Goal: Task Accomplishment & Management: Use online tool/utility

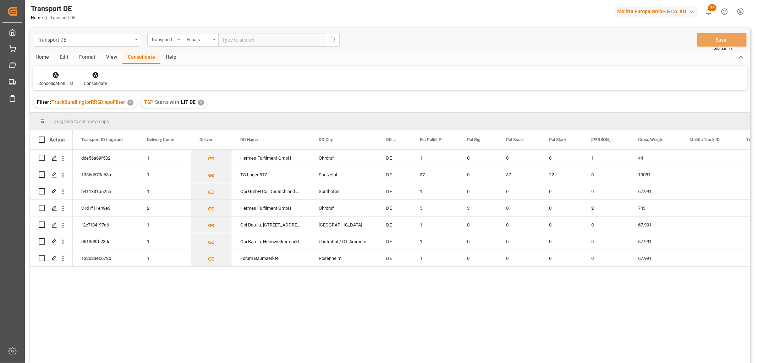
click at [199, 102] on div "✕" at bounding box center [201, 102] width 6 height 6
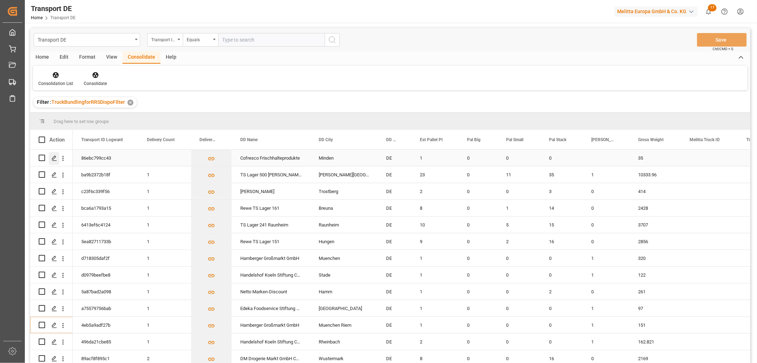
click at [53, 157] on icon "Press SPACE to select this row." at bounding box center [54, 158] width 6 height 6
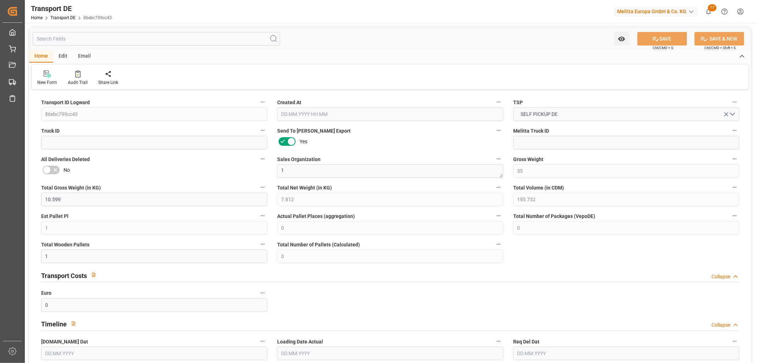
type input "35"
type input "10.599"
type input "7.812"
type input "195.732"
type input "1"
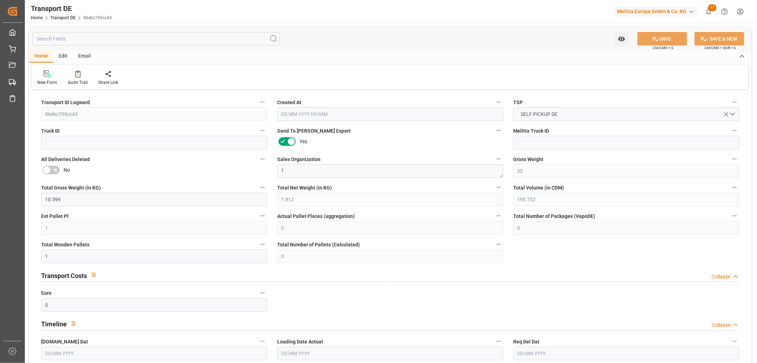
type input "0"
type input "1"
type input "0"
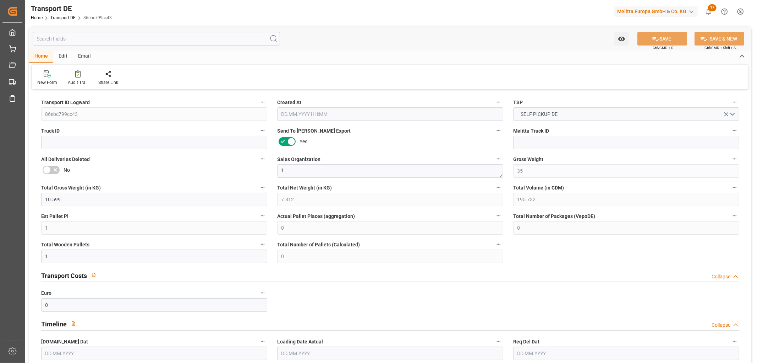
type input "32"
type input "0"
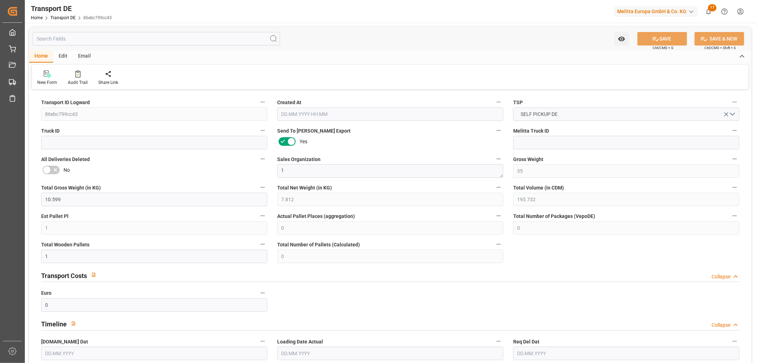
type input "0"
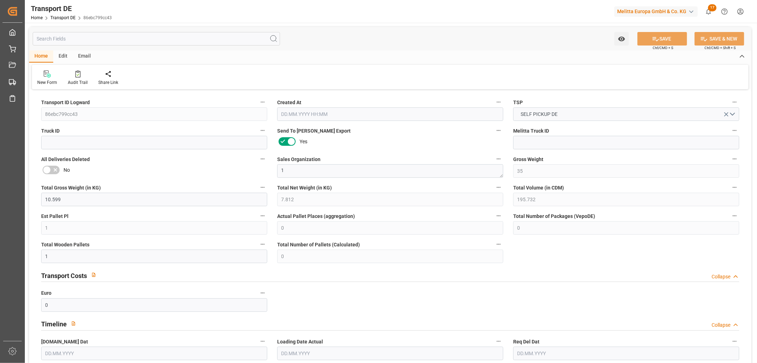
type input "0"
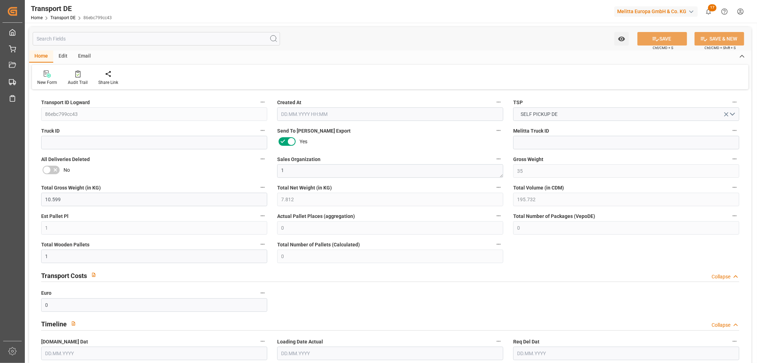
type input "0"
type input "09.09.2025 11:20"
type input "[DATE]"
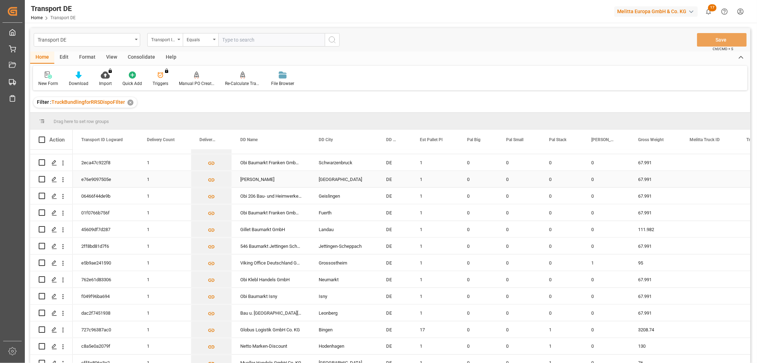
scroll to position [1005, 0]
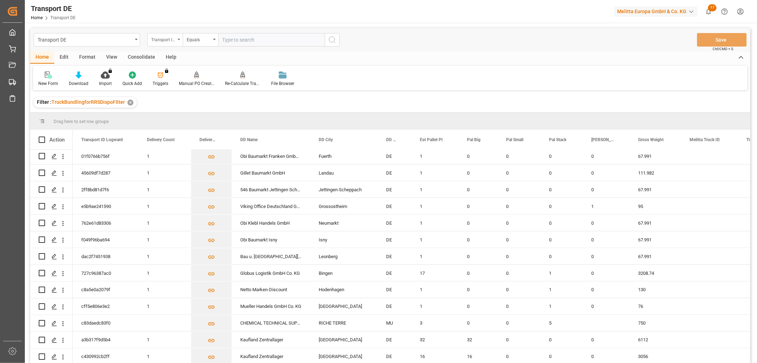
click at [162, 39] on div "Transport ID Logward" at bounding box center [163, 39] width 24 height 8
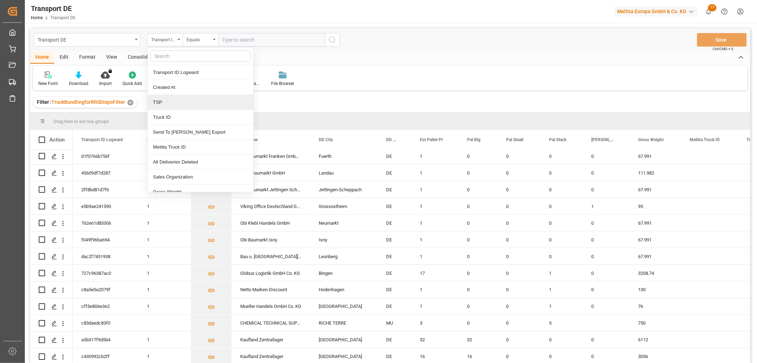
click at [163, 104] on div "TSP" at bounding box center [201, 102] width 106 height 15
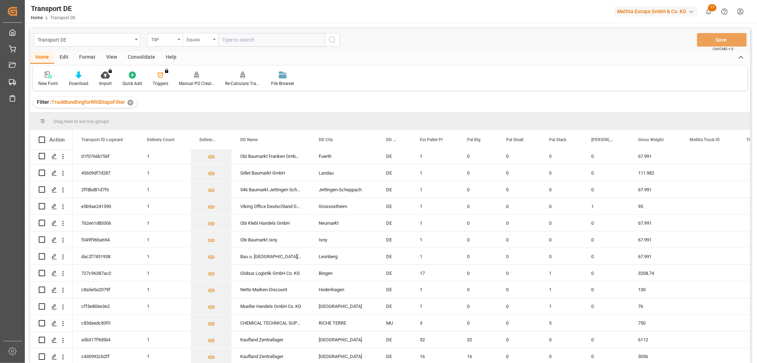
click at [200, 36] on div "Equals" at bounding box center [199, 39] width 24 height 8
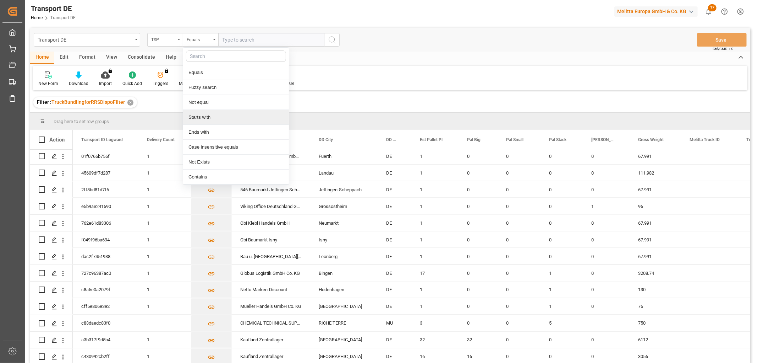
drag, startPoint x: 204, startPoint y: 118, endPoint x: 222, endPoint y: 62, distance: 58.5
click at [204, 117] on div "Starts with" at bounding box center [236, 117] width 106 height 15
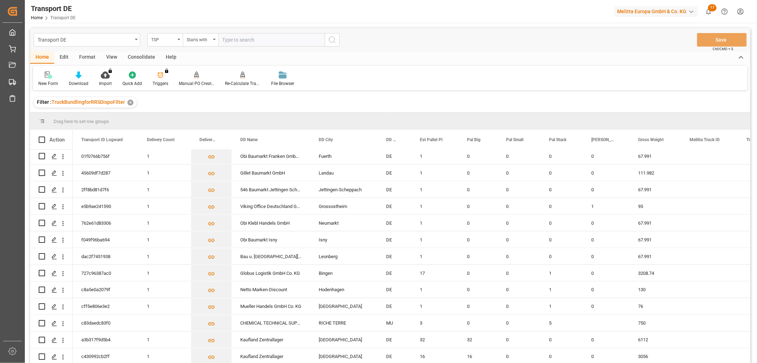
click at [233, 36] on input "text" at bounding box center [271, 39] width 107 height 13
type input "Dachser DE"
click at [334, 40] on icon "search button" at bounding box center [332, 40] width 9 height 9
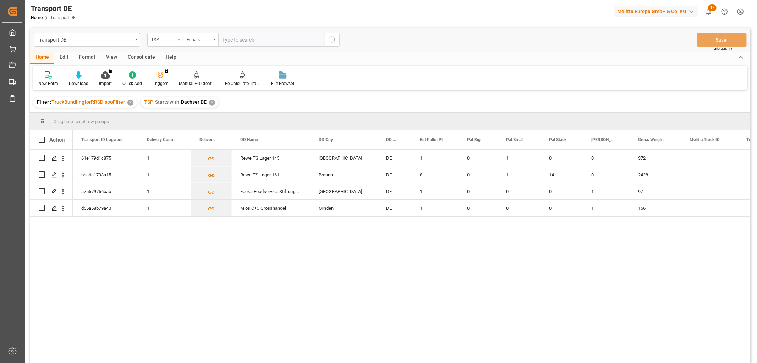
click at [140, 57] on div "Consolidate" at bounding box center [142, 57] width 38 height 12
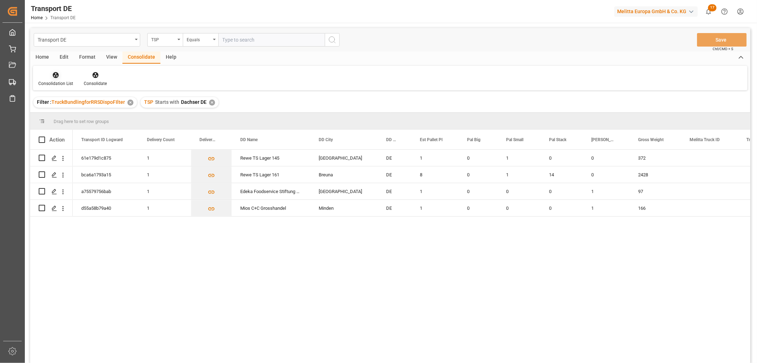
click at [55, 77] on icon at bounding box center [56, 75] width 6 height 6
click at [60, 114] on div "Transport DE TSP Equals Save Ctrl/CMD + S Home Edit Format View Consolidate Hel…" at bounding box center [390, 204] width 720 height 353
click at [42, 155] on input "Press Space to toggle row selection (unchecked)" at bounding box center [42, 157] width 6 height 6
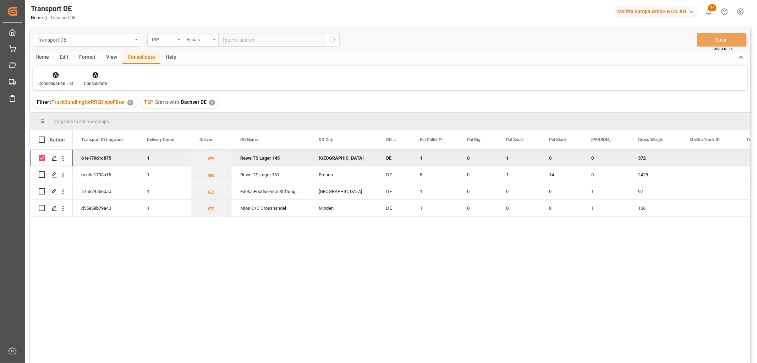
click at [41, 157] on input "Press Space to toggle row selection (checked)" at bounding box center [42, 157] width 6 height 6
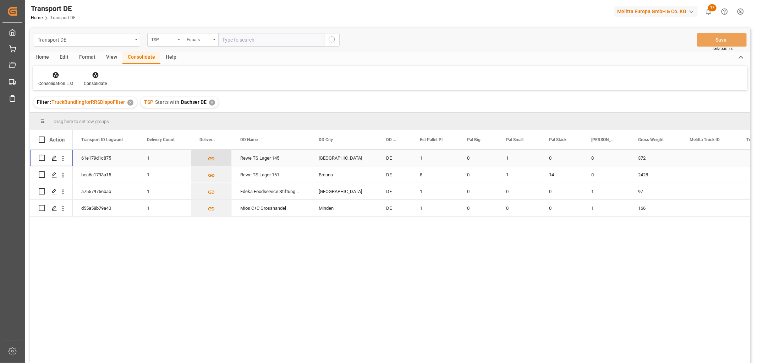
click at [211, 158] on icon "Press SPACE to select this row." at bounding box center [211, 158] width 7 height 7
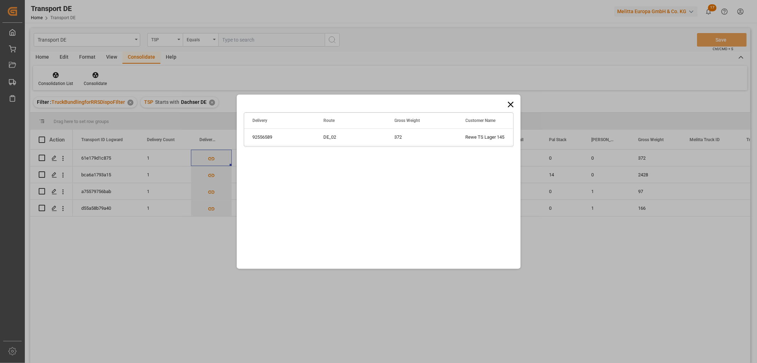
click at [511, 101] on icon at bounding box center [511, 104] width 10 height 10
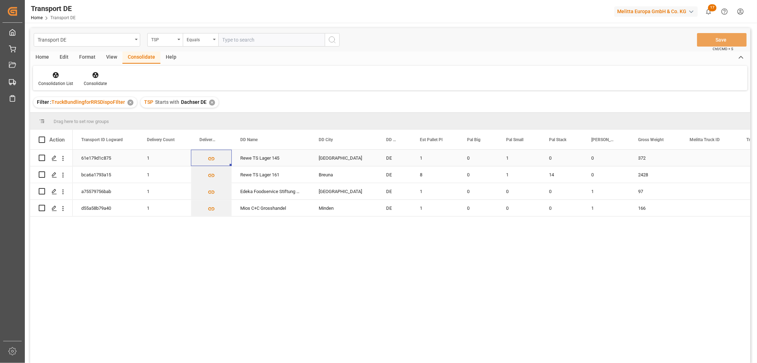
click at [44, 158] on input "Press Space to toggle row selection (unchecked)" at bounding box center [42, 157] width 6 height 6
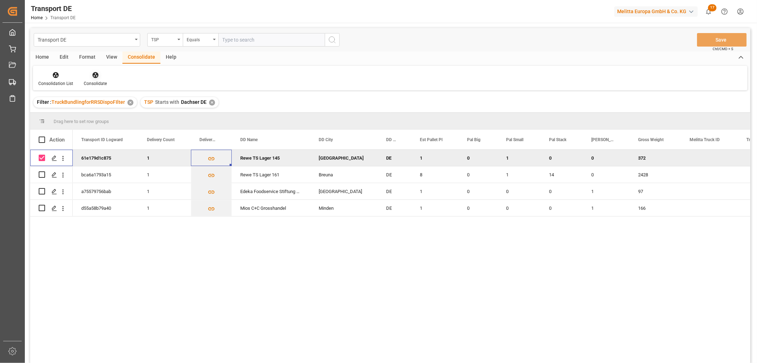
click at [93, 74] on icon at bounding box center [95, 75] width 6 height 6
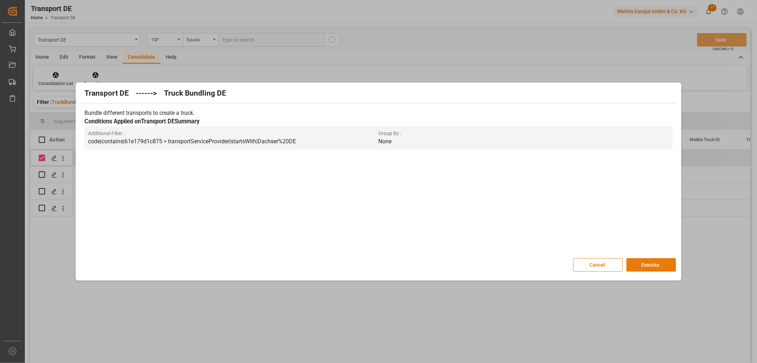
click at [653, 262] on button "Execute" at bounding box center [652, 264] width 50 height 13
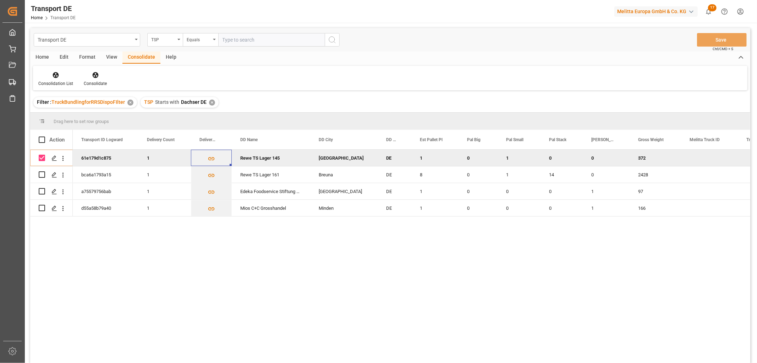
click at [43, 158] on input "Press Space to toggle row selection (checked)" at bounding box center [42, 157] width 6 height 6
checkbox input "false"
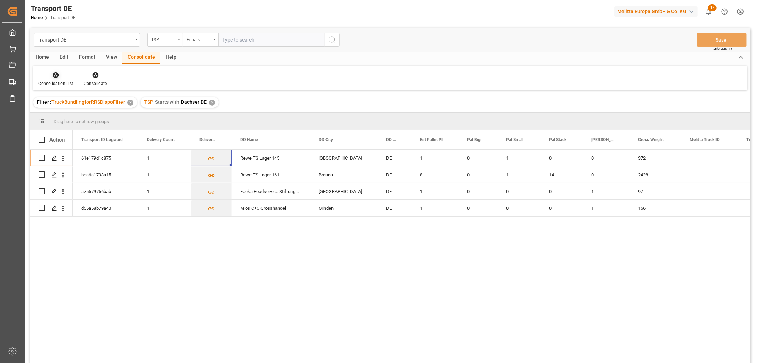
click at [53, 75] on icon at bounding box center [56, 75] width 6 height 6
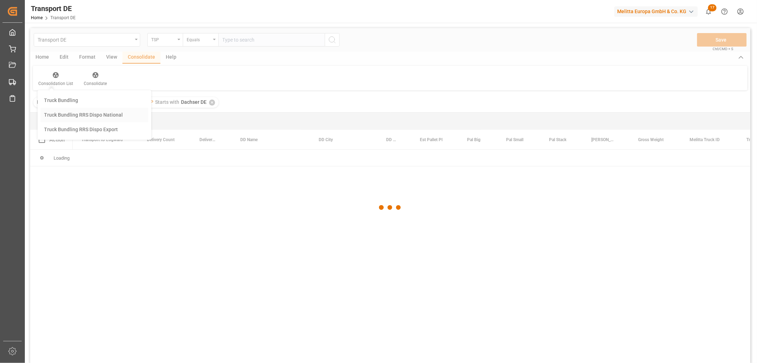
click at [68, 115] on div "Transport DE TSP Equals Save Ctrl/CMD + S Home Edit Format View Consolidate Hel…" at bounding box center [390, 204] width 720 height 353
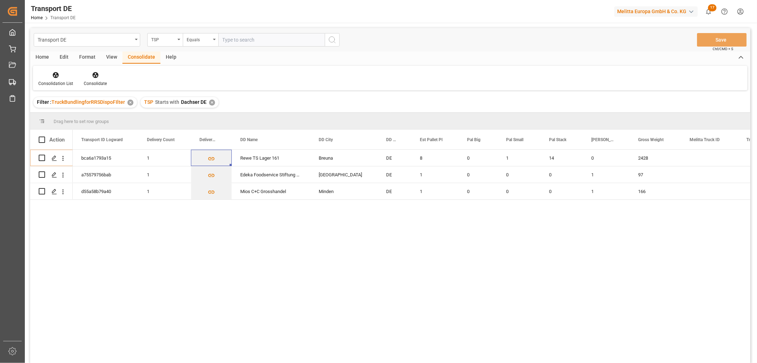
click at [209, 102] on div "✕" at bounding box center [212, 102] width 6 height 6
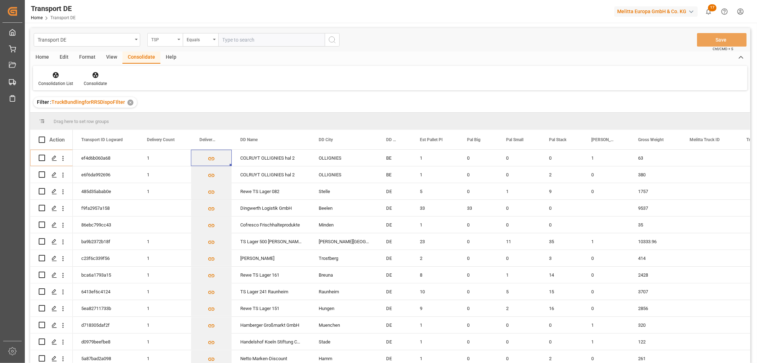
click at [172, 37] on div "TSP" at bounding box center [163, 39] width 24 height 8
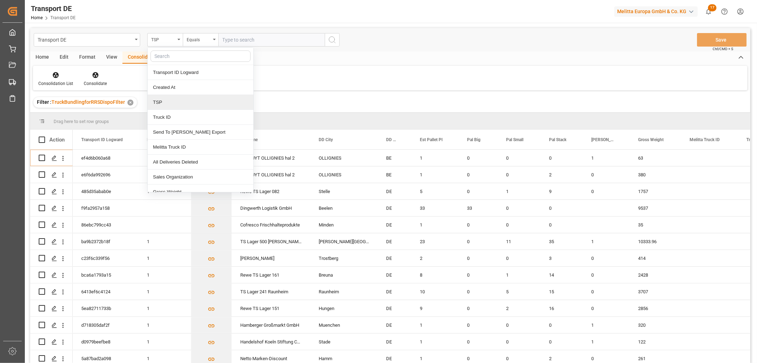
click at [174, 102] on div "TSP" at bounding box center [201, 102] width 106 height 15
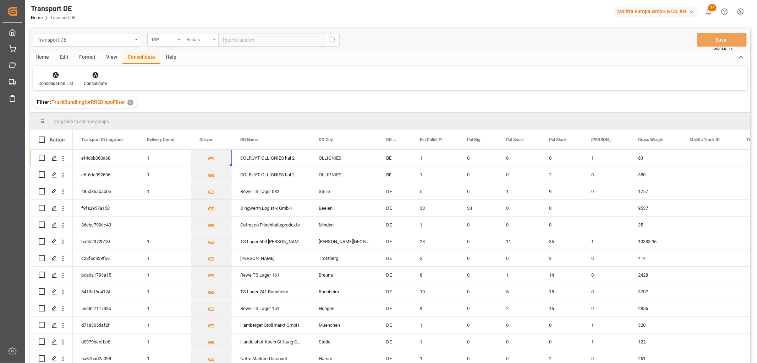
click at [196, 37] on div "Equals" at bounding box center [199, 39] width 24 height 8
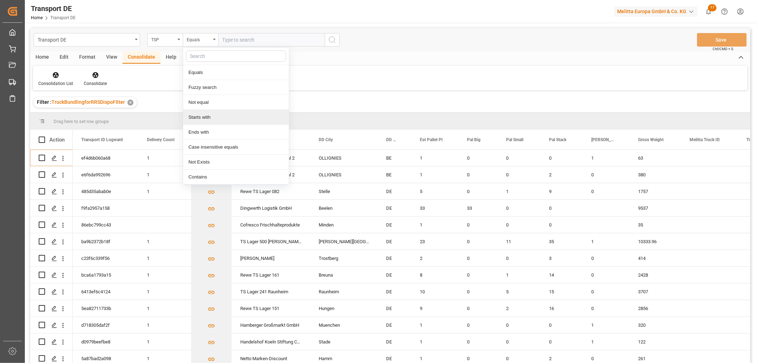
click at [204, 117] on div "Starts with" at bounding box center [236, 117] width 106 height 15
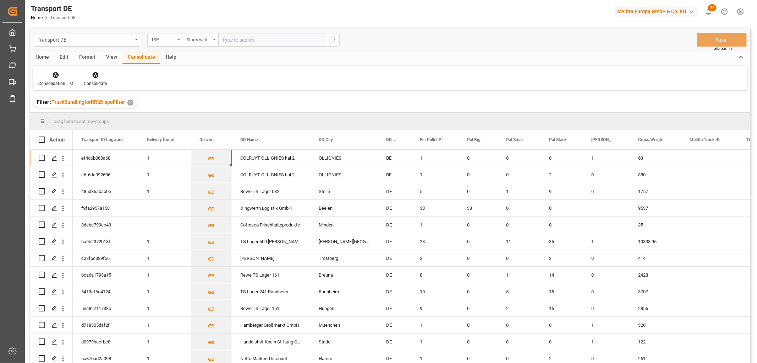
click at [233, 41] on input "text" at bounding box center [271, 39] width 107 height 13
type input "Self pickup DE"
click at [334, 39] on icon "search button" at bounding box center [332, 40] width 9 height 9
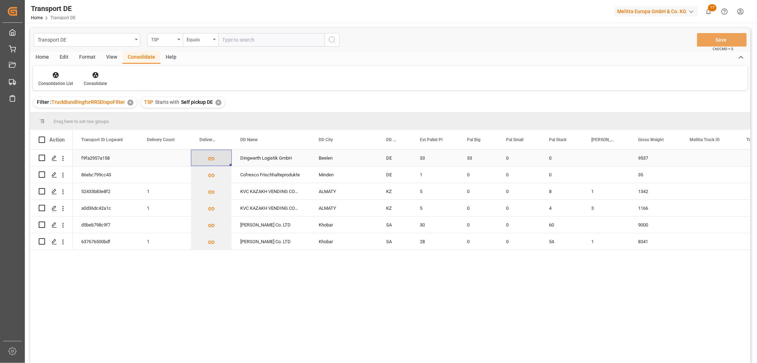
click at [209, 158] on icon "Press SPACE to select this row." at bounding box center [211, 158] width 6 height 3
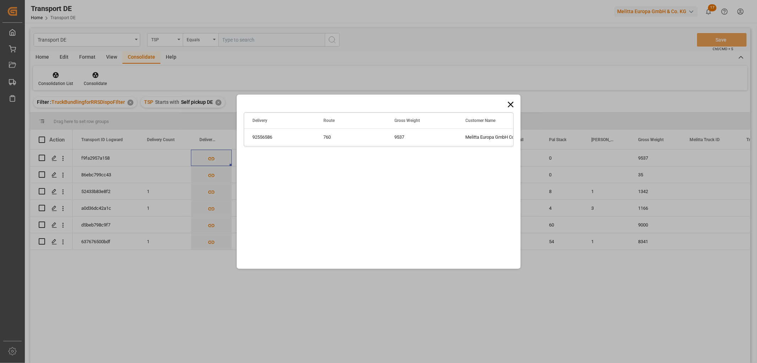
click at [510, 103] on icon at bounding box center [511, 104] width 6 height 6
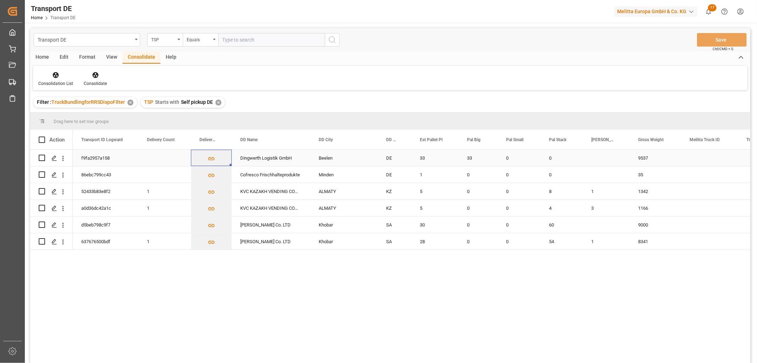
click at [43, 157] on input "Press Space to toggle row selection (unchecked)" at bounding box center [42, 157] width 6 height 6
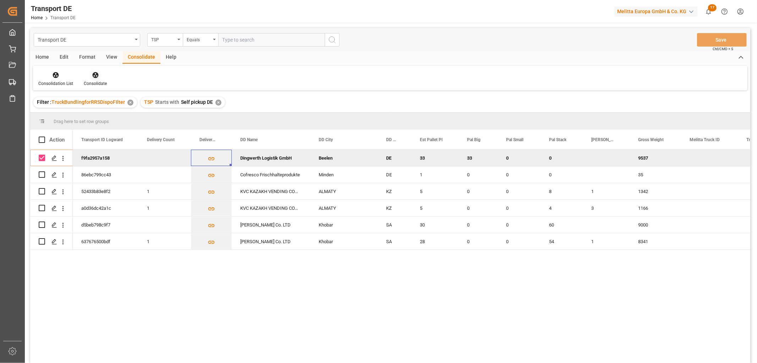
click at [95, 74] on icon at bounding box center [95, 75] width 6 height 6
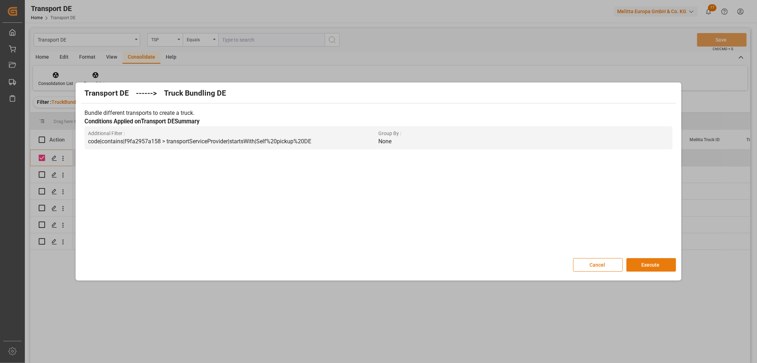
click at [655, 264] on button "Execute" at bounding box center [652, 264] width 50 height 13
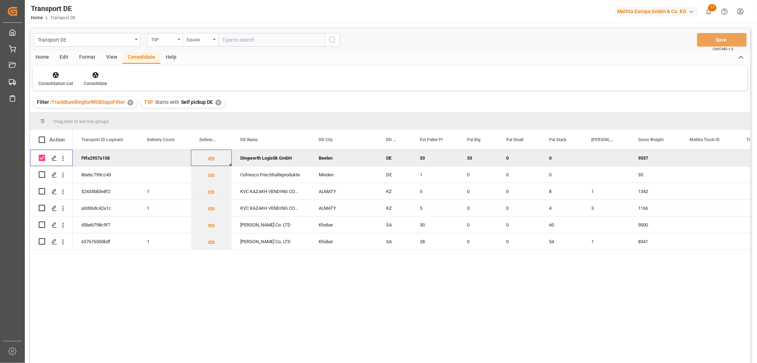
click at [42, 158] on input "Press Space to toggle row selection (checked)" at bounding box center [42, 157] width 6 height 6
checkbox input "false"
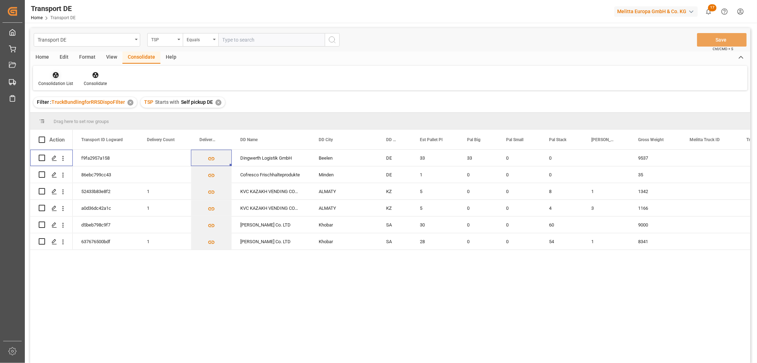
click at [51, 71] on div at bounding box center [55, 74] width 35 height 7
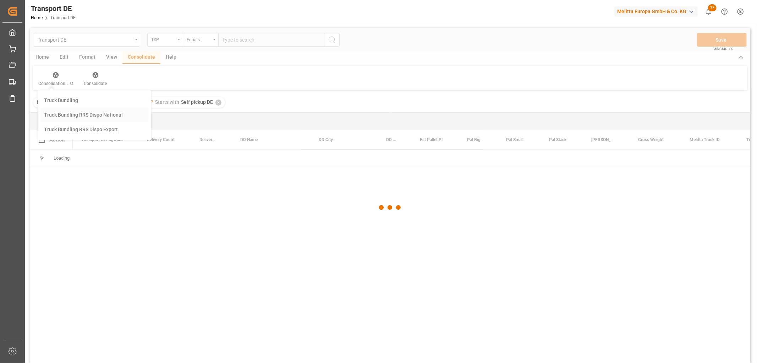
click at [75, 116] on div "Transport DE TSP Equals Save Ctrl/CMD + S Home Edit Format View Consolidate Hel…" at bounding box center [390, 204] width 720 height 353
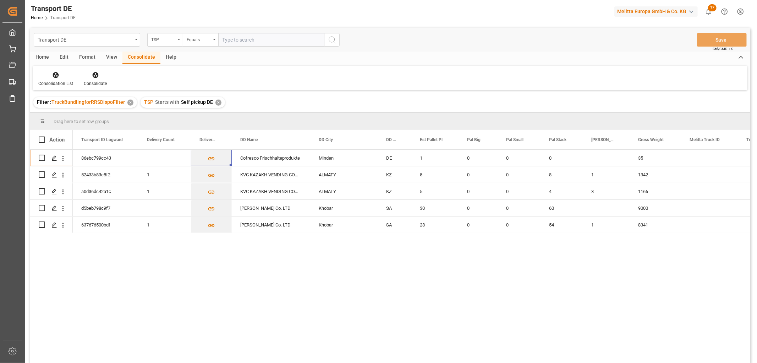
click at [217, 102] on div "✕" at bounding box center [219, 102] width 6 height 6
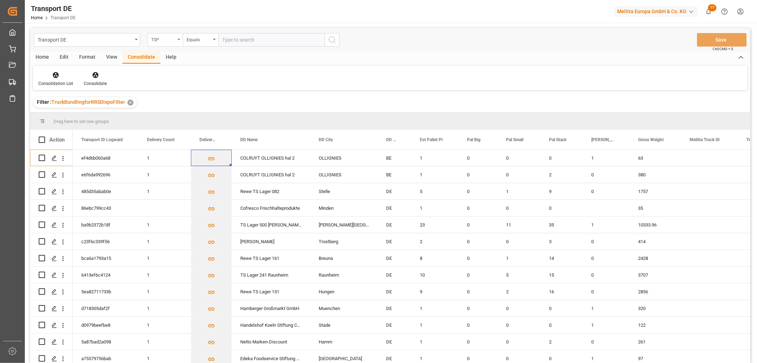
click at [165, 41] on div "TSP" at bounding box center [163, 39] width 24 height 8
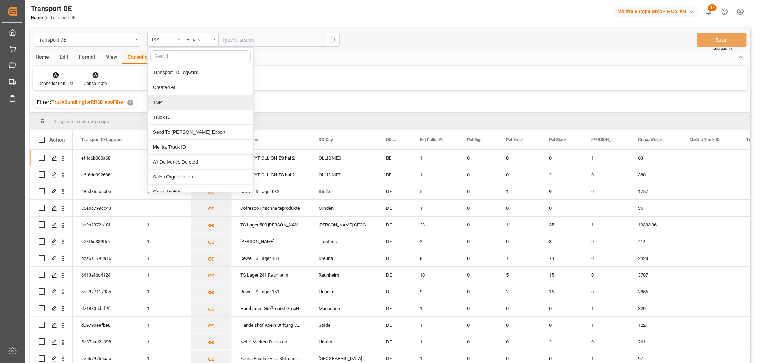
click at [175, 104] on div "TSP" at bounding box center [201, 102] width 106 height 15
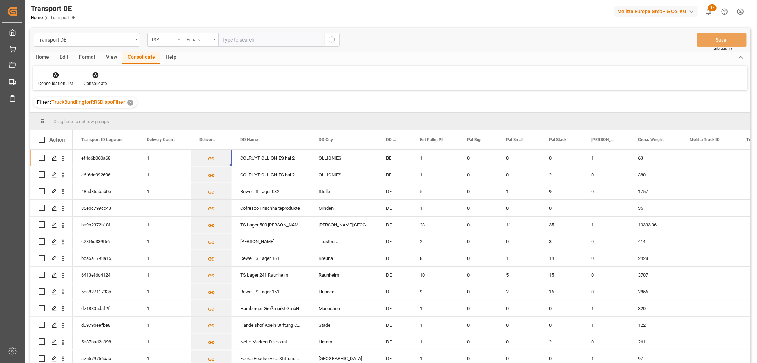
click at [194, 40] on div "Equals" at bounding box center [199, 39] width 24 height 8
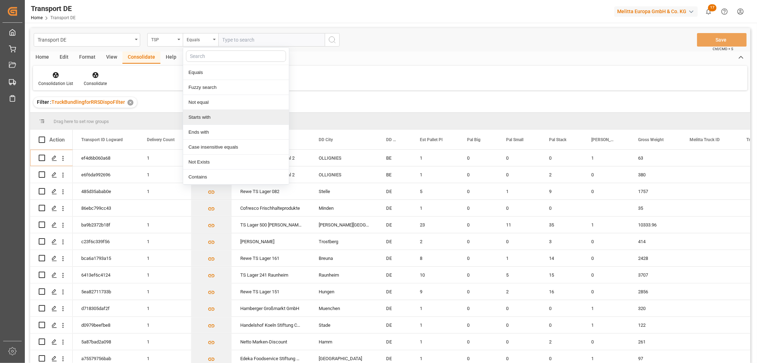
click at [220, 120] on div "Starts with" at bounding box center [236, 117] width 106 height 15
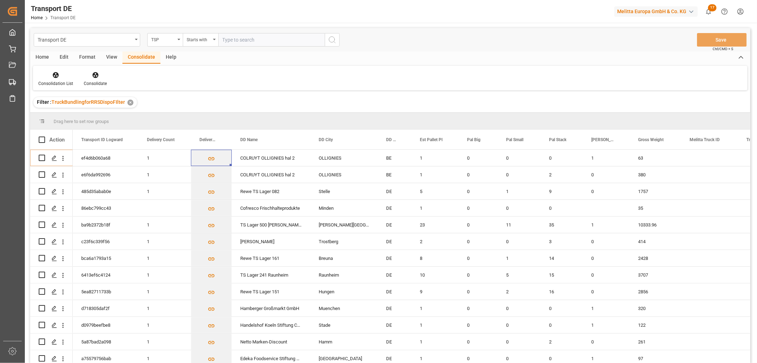
click at [228, 39] on input "text" at bounding box center [271, 39] width 107 height 13
type input "LIT DE"
click at [332, 38] on icon "search button" at bounding box center [332, 40] width 9 height 9
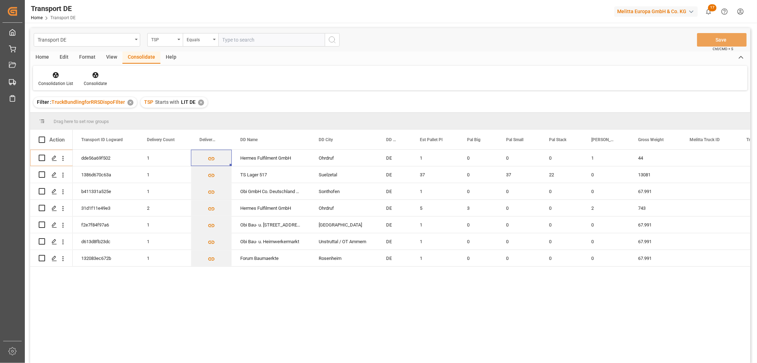
click at [201, 101] on div "✕" at bounding box center [201, 102] width 6 height 6
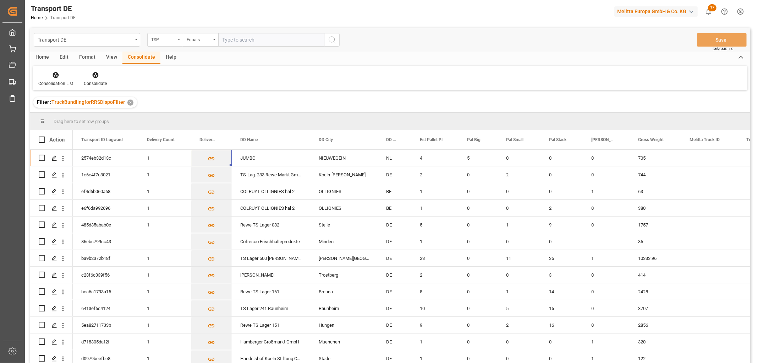
click at [165, 36] on div "TSP" at bounding box center [163, 39] width 24 height 8
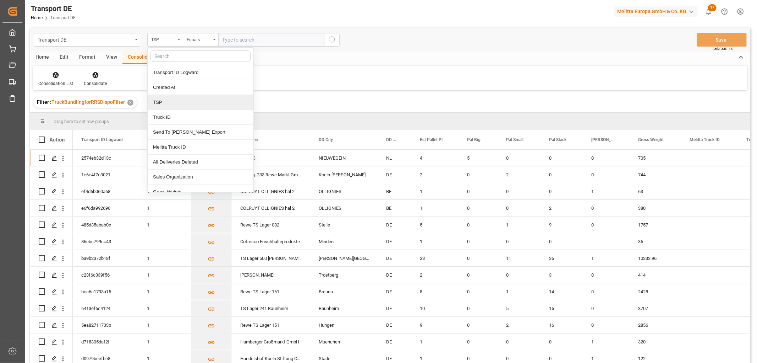
click at [163, 103] on div "TSP" at bounding box center [201, 102] width 106 height 15
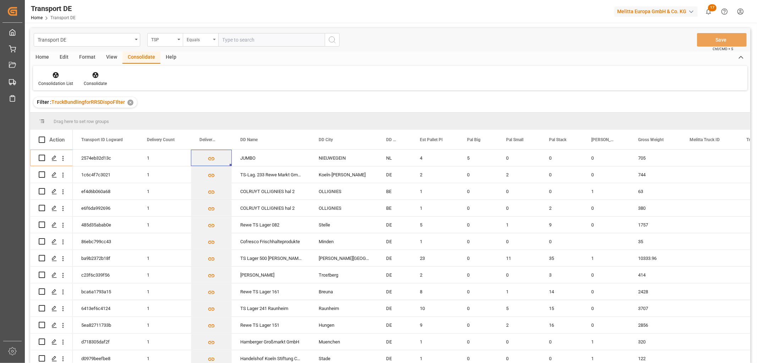
click at [196, 38] on div "Equals" at bounding box center [199, 39] width 24 height 8
click at [209, 116] on div "Starts with" at bounding box center [236, 117] width 106 height 15
click at [242, 38] on input "text" at bounding box center [271, 39] width 107 height 13
type input "Moeller"
click at [333, 37] on icon "search button" at bounding box center [332, 40] width 9 height 9
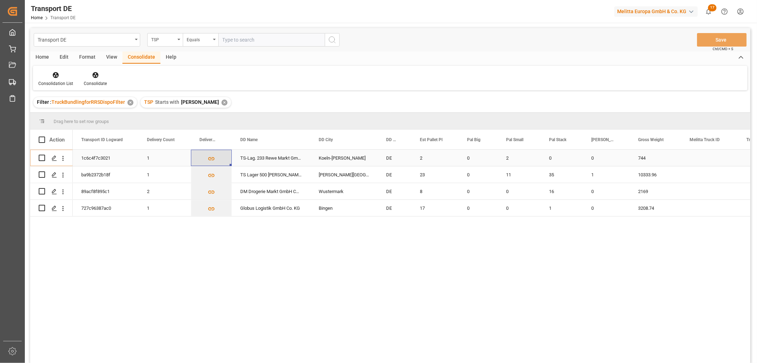
click at [211, 160] on icon "Press SPACE to select this row." at bounding box center [211, 158] width 7 height 7
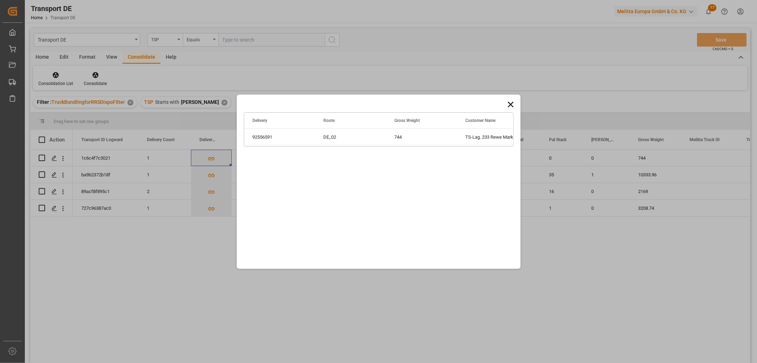
click at [511, 103] on icon at bounding box center [511, 104] width 10 height 10
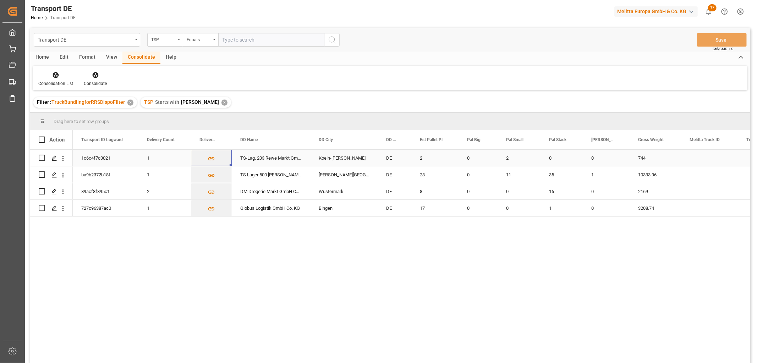
click at [40, 157] on input "Press Space to toggle row selection (unchecked)" at bounding box center [42, 157] width 6 height 6
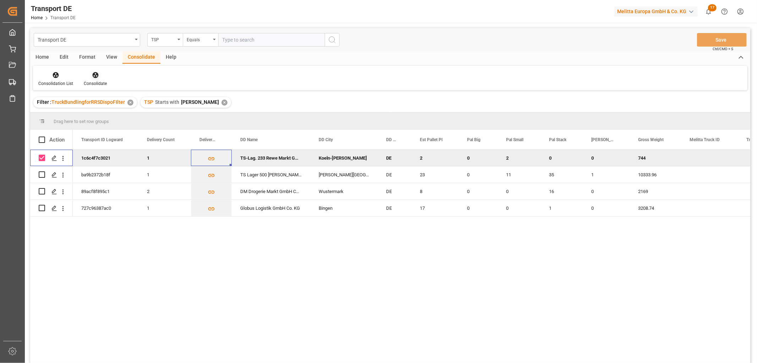
click at [94, 75] on icon at bounding box center [95, 75] width 6 height 6
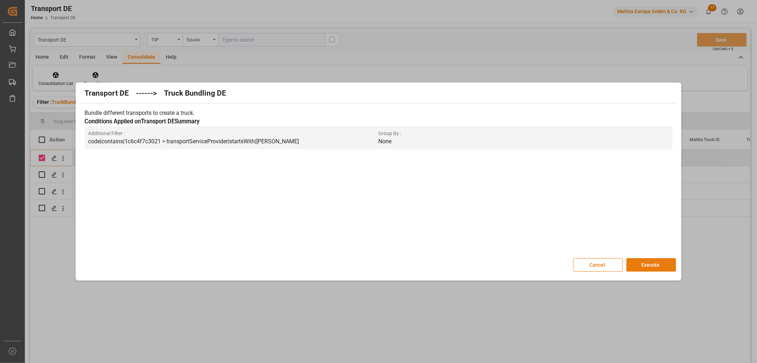
click at [648, 264] on button "Execute" at bounding box center [652, 264] width 50 height 13
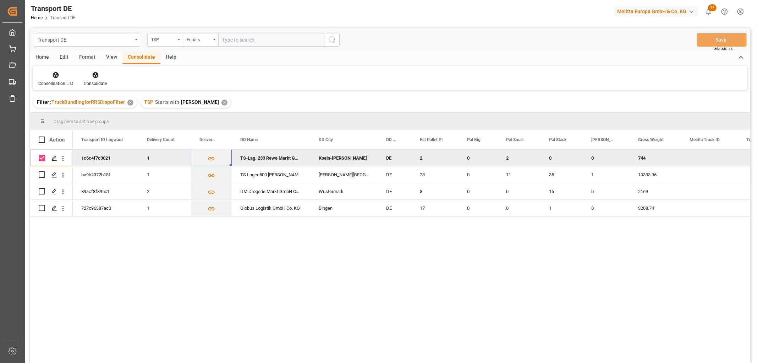
click at [44, 157] on input "Press Space to toggle row selection (checked)" at bounding box center [42, 157] width 6 height 6
checkbox input "false"
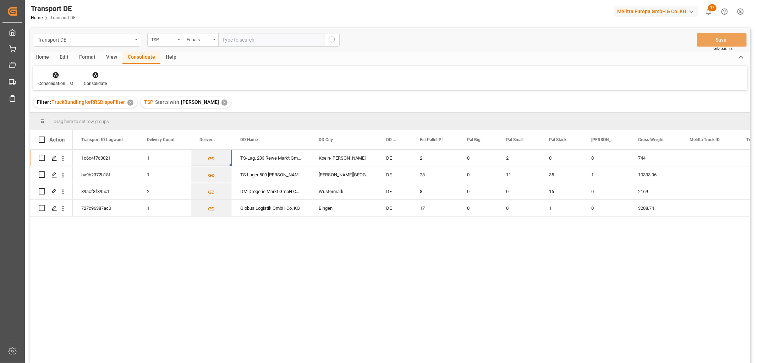
click at [56, 74] on icon at bounding box center [55, 74] width 7 height 7
click at [71, 114] on div "Transport DE TSP Equals Save Ctrl/CMD + S Home Edit Format View Consolidate Hel…" at bounding box center [390, 204] width 720 height 353
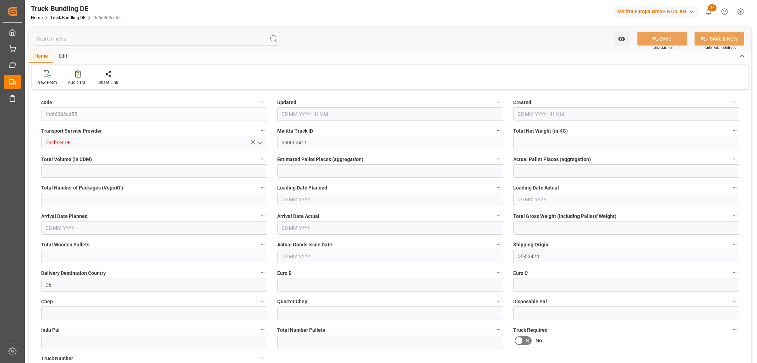
type input "308.736"
type input "973.44"
type input "1"
type input "0"
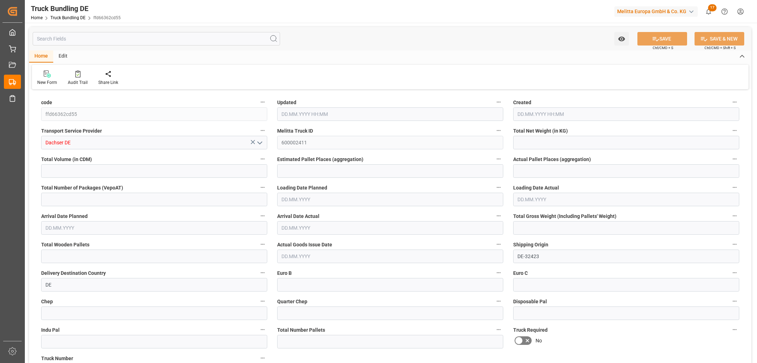
type input "372"
type input "1"
type input "0"
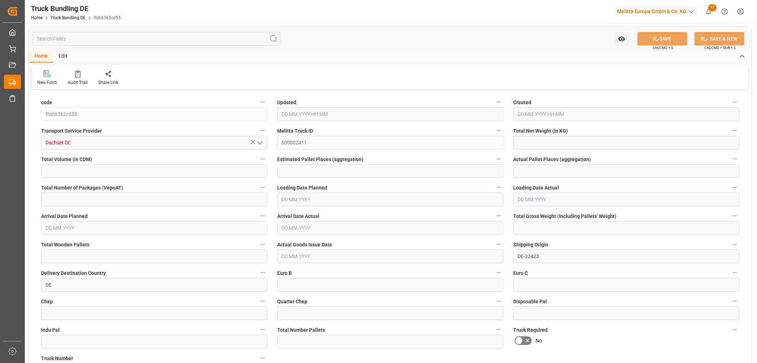
type input "0"
type input "09.09.2025 12:01"
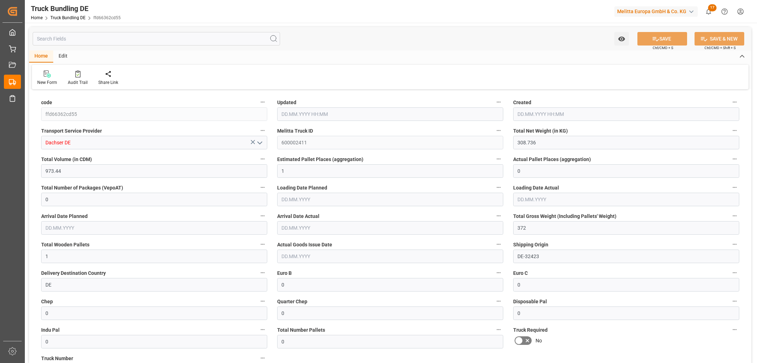
type input "09.09.2025 12:01"
type input "10.09.2025"
type input "[DATE]"
type input "09.09.2025"
type input "6994.944"
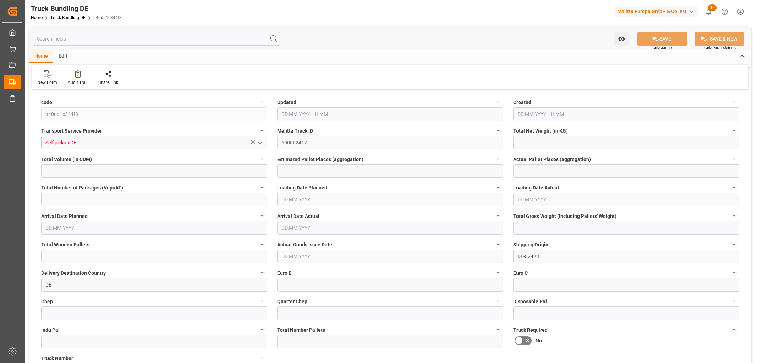
type input "54220.32"
type input "33"
type input "0"
type input "9537"
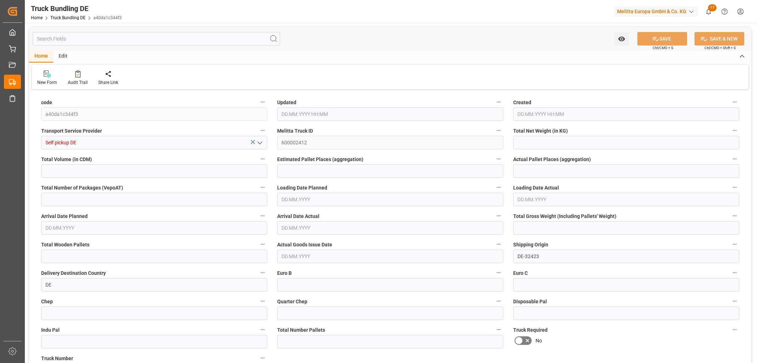
type input "33"
type input "0"
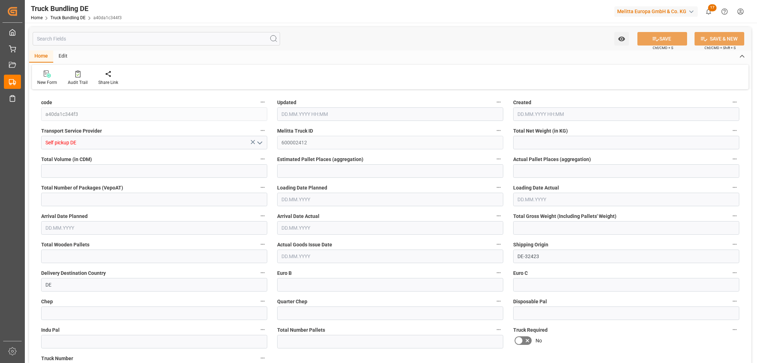
type input "0"
type input "[DATE] 12:17"
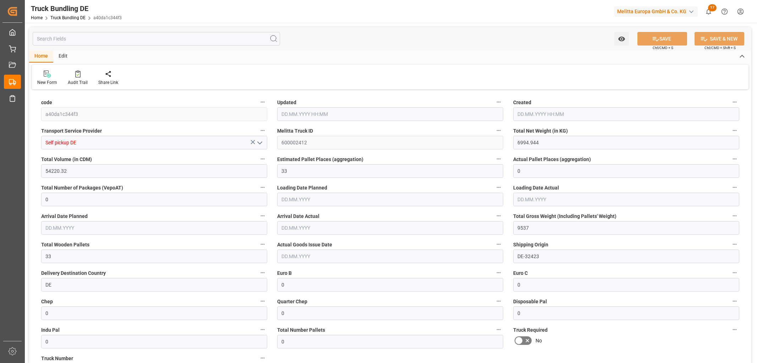
type input "[DATE]"
